Goal: Task Accomplishment & Management: Manage account settings

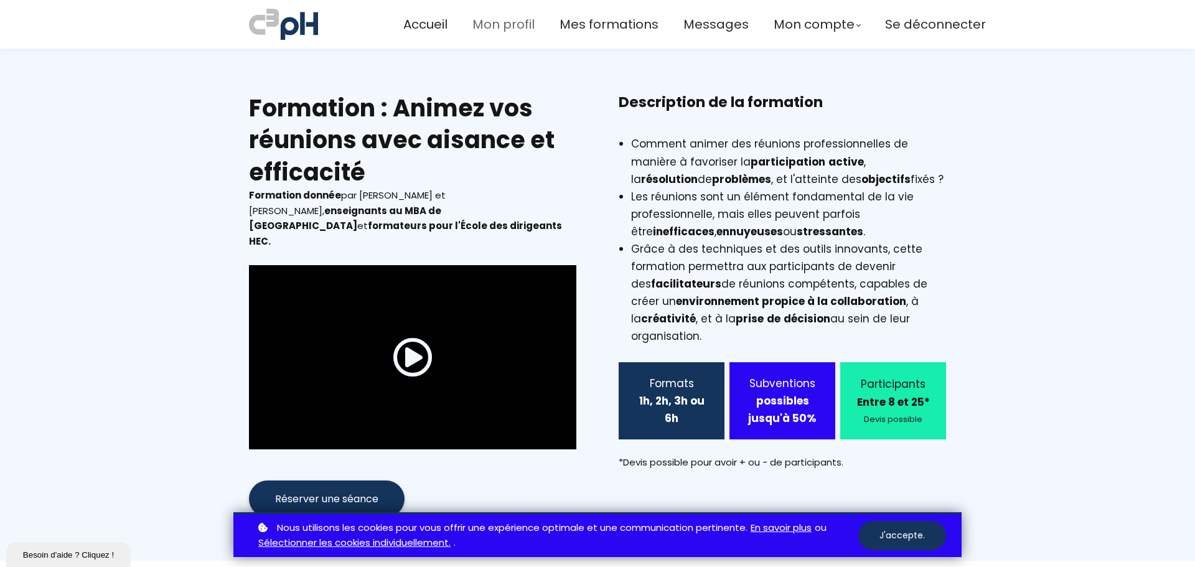
click at [511, 27] on span "Mon profil" at bounding box center [503, 24] width 62 height 21
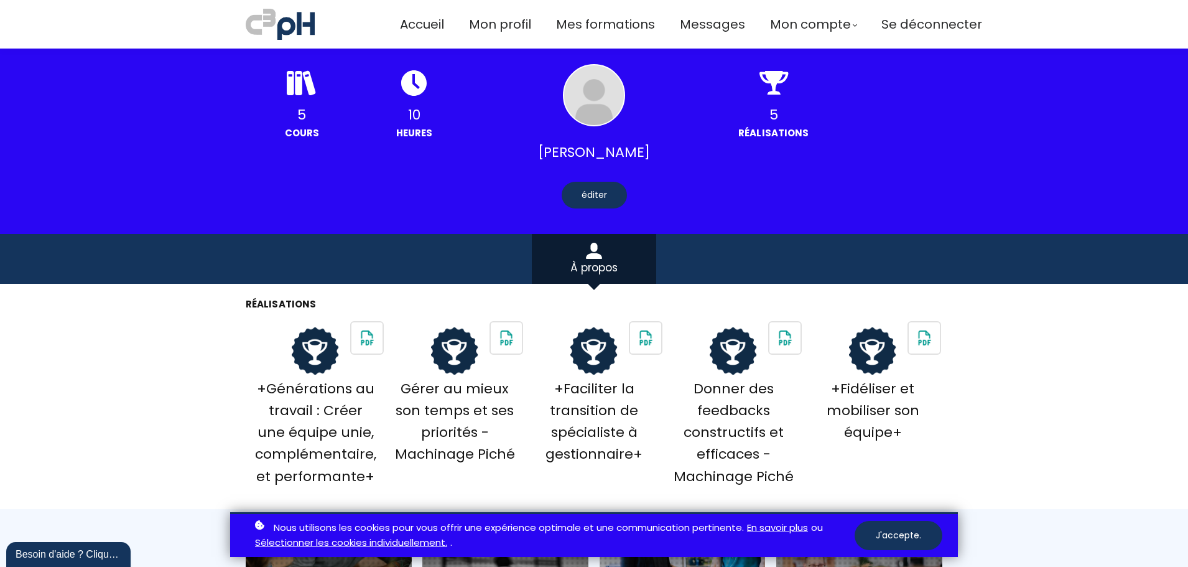
click at [595, 35] on div "Accueil Mon profil Mes formations Messages Mon compte Mes factures Se déconnect…" at bounding box center [691, 24] width 582 height 36
click at [597, 30] on span "Mes formations" at bounding box center [605, 24] width 99 height 21
